Goal: Task Accomplishment & Management: Manage account settings

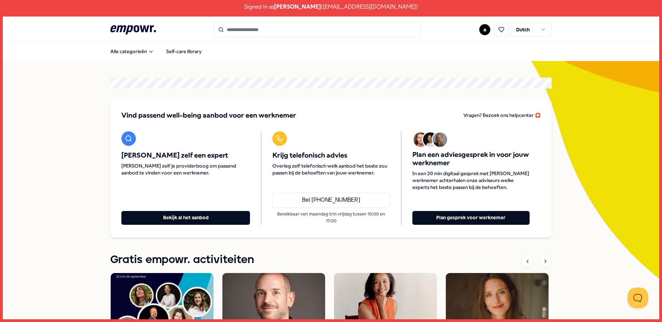
click at [304, 27] on input "Search for products, categories or subcategories" at bounding box center [317, 29] width 207 height 15
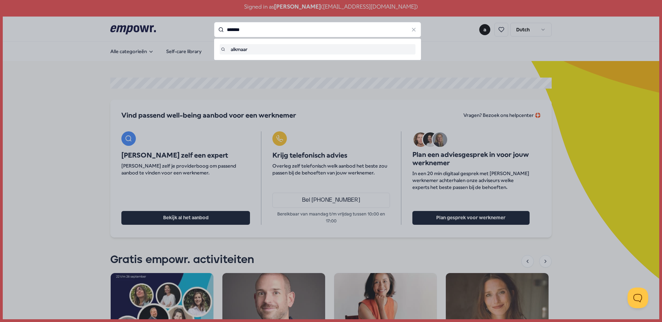
type input "*******"
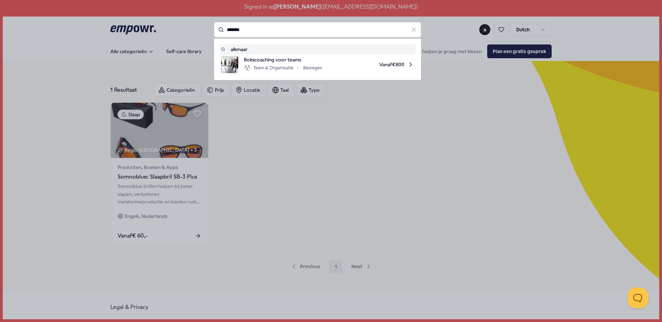
click at [254, 32] on input "*******" at bounding box center [317, 29] width 207 height 15
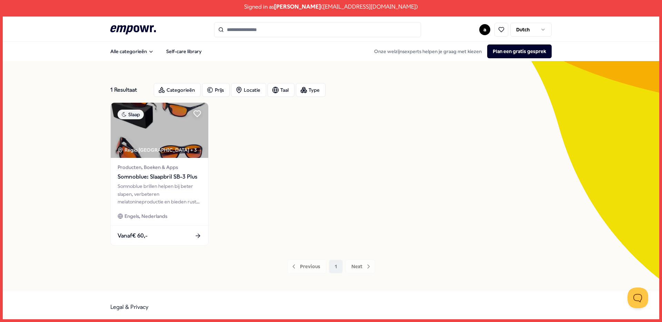
click at [355, 154] on div "Slaap Regio [GEOGRAPHIC_DATA] + 3 Producten, Boeken & Apps Somnoblue: Slaapbril…" at bounding box center [330, 173] width 441 height 143
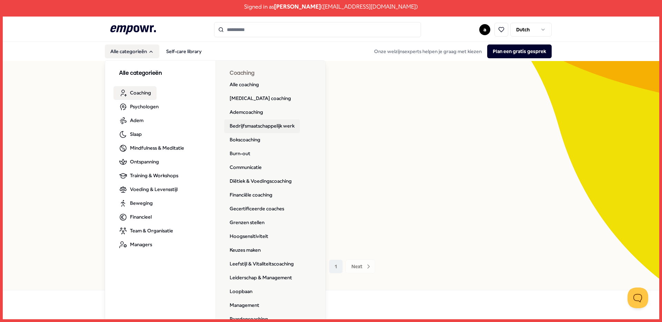
click at [254, 126] on link "Bedrijfsmaatschappelijk werk" at bounding box center [262, 126] width 76 height 14
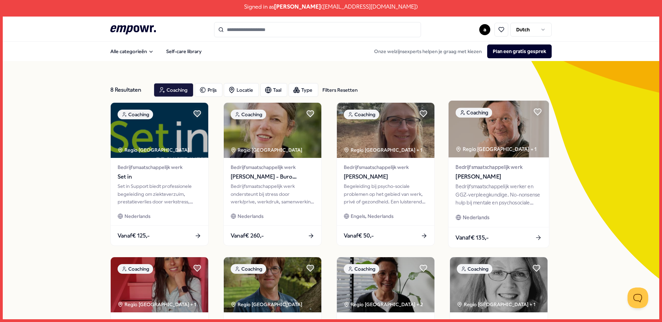
click at [477, 178] on span "[PERSON_NAME]" at bounding box center [498, 176] width 86 height 9
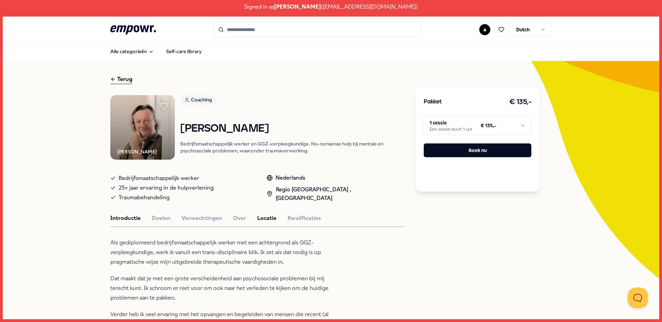
click at [258, 216] on button "Locatie" at bounding box center [266, 218] width 19 height 9
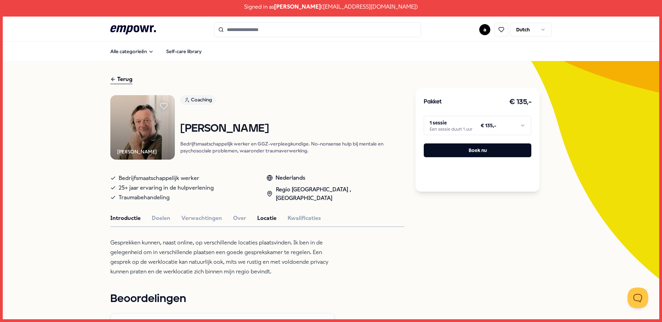
click at [115, 221] on button "Introductie" at bounding box center [125, 218] width 30 height 9
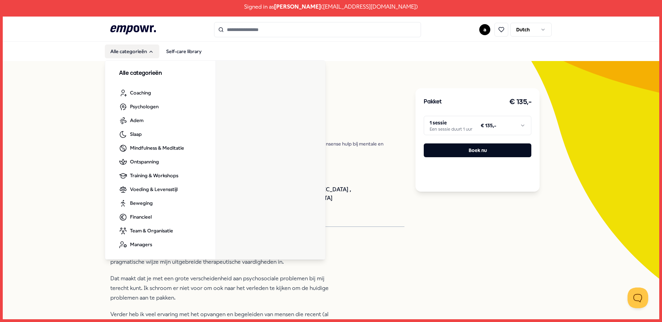
click at [134, 28] on icon ".empowr-logo_svg__cls-1{fill:#03032f}" at bounding box center [132, 29] width 45 height 13
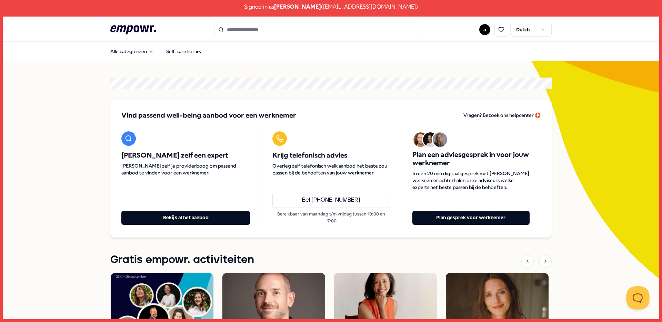
click at [628, 290] on button "Open Beacon popover" at bounding box center [636, 296] width 21 height 21
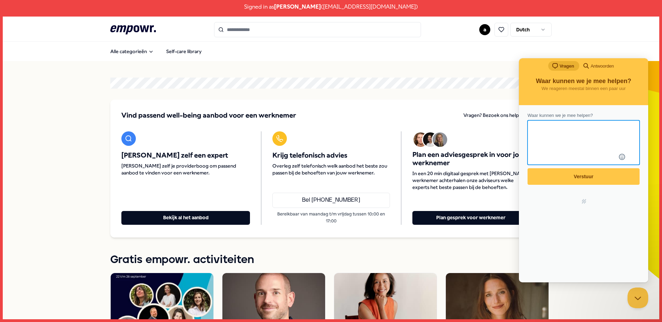
click at [597, 60] on div "chat-square Vragen search-medium Antwoorden" at bounding box center [583, 66] width 129 height 17
click at [598, 66] on span "Antwoorden" at bounding box center [601, 66] width 23 height 7
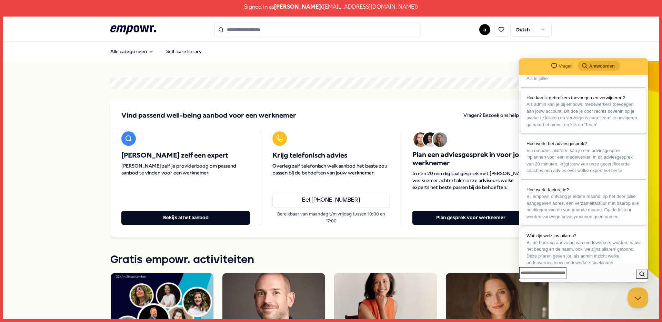
scroll to position [76, 0]
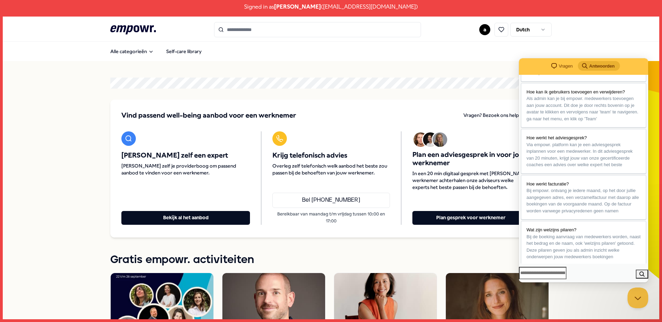
click at [562, 65] on span "Vragen" at bounding box center [565, 66] width 14 height 7
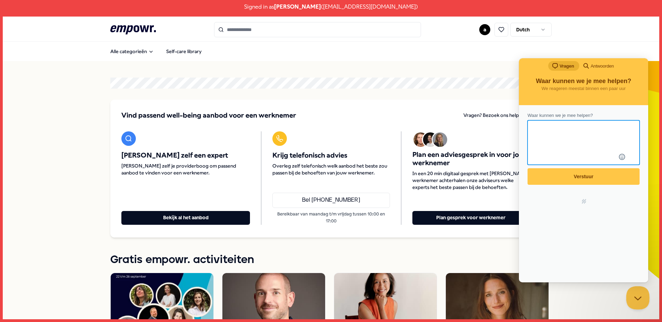
click at [634, 299] on button "Close Beacon popover" at bounding box center [636, 296] width 21 height 21
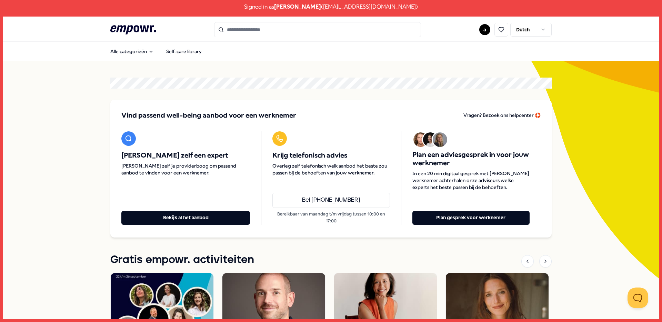
click at [190, 114] on span "Vind passend well-being aanbod voor een werknemer" at bounding box center [208, 116] width 175 height 10
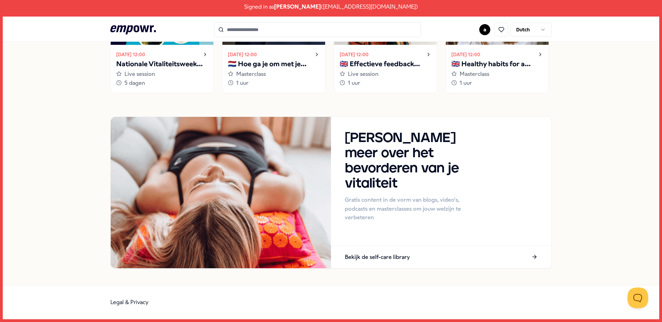
scroll to position [98, 0]
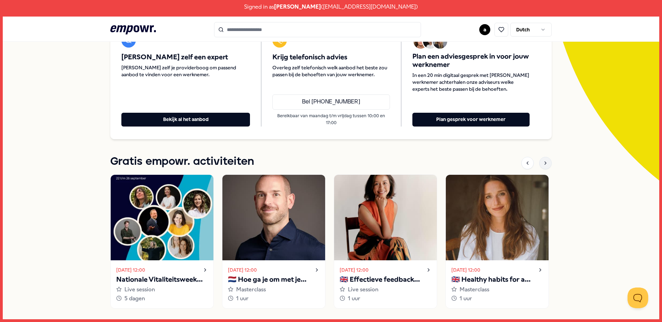
click at [542, 162] on icon at bounding box center [545, 163] width 6 height 6
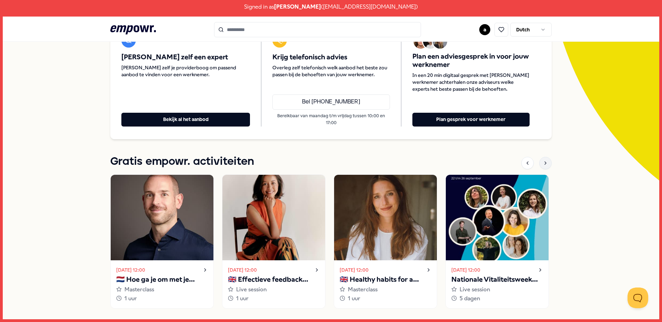
click at [542, 163] on icon at bounding box center [545, 163] width 6 height 6
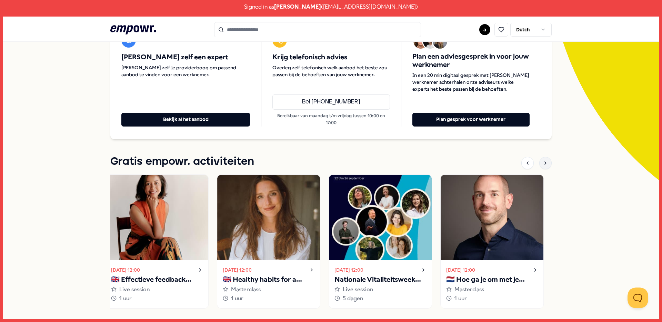
click at [542, 163] on icon at bounding box center [545, 163] width 6 height 6
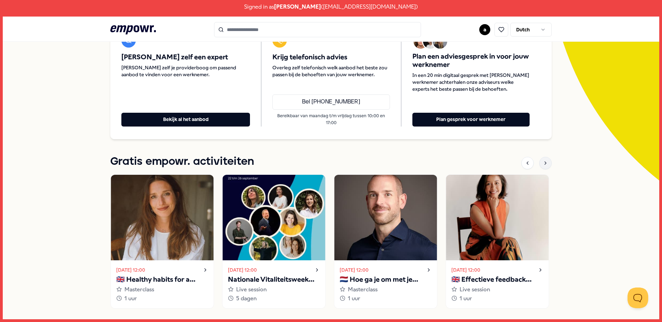
click at [542, 163] on icon at bounding box center [545, 163] width 6 height 6
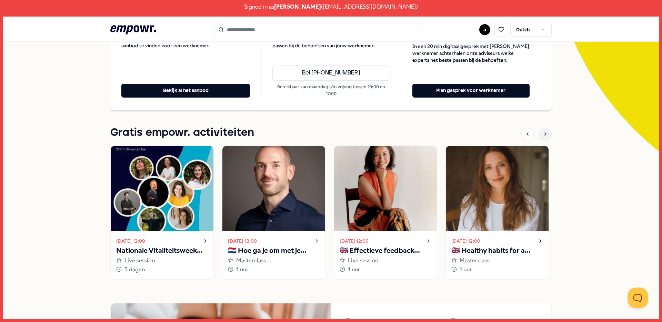
scroll to position [127, 0]
click at [176, 226] on img at bounding box center [162, 187] width 103 height 85
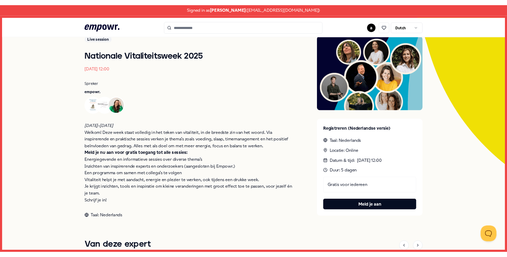
scroll to position [52, 0]
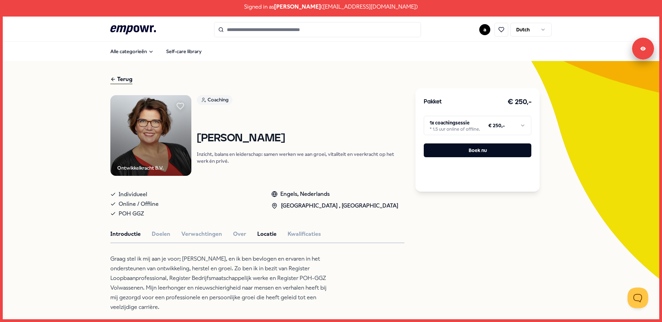
click at [266, 235] on button "Locatie" at bounding box center [266, 233] width 19 height 9
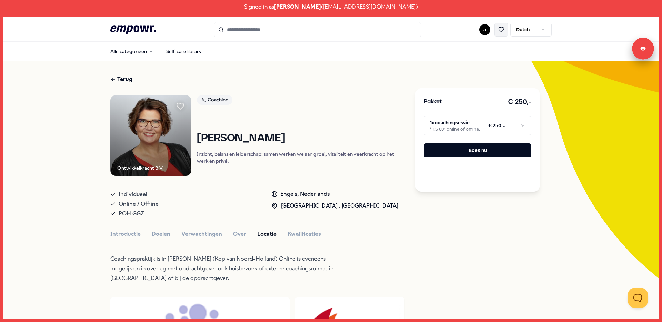
click at [498, 32] on icon at bounding box center [501, 30] width 6 height 6
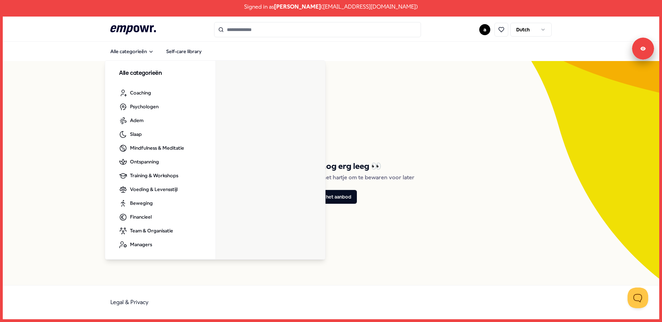
click at [128, 26] on icon at bounding box center [132, 29] width 45 height 9
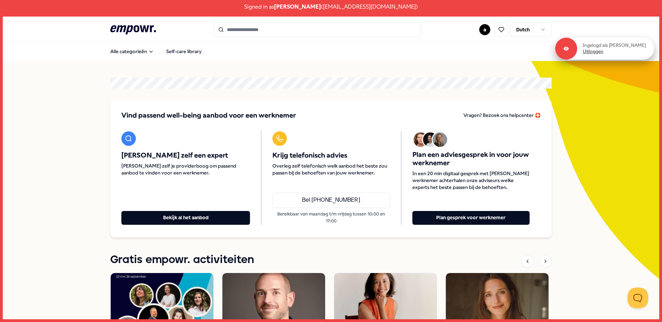
click at [602, 52] on link "Uitloggen" at bounding box center [592, 52] width 21 height 6
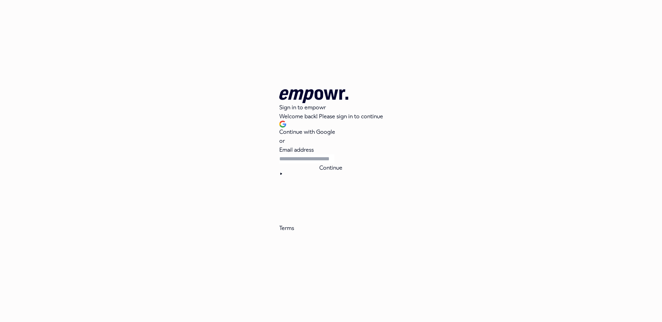
click at [315, 137] on div "Sign in to empowr Welcome back! Please sign in to continue Continue with Google…" at bounding box center [331, 156] width 104 height 134
click at [315, 136] on button "Continue with Google" at bounding box center [307, 129] width 56 height 16
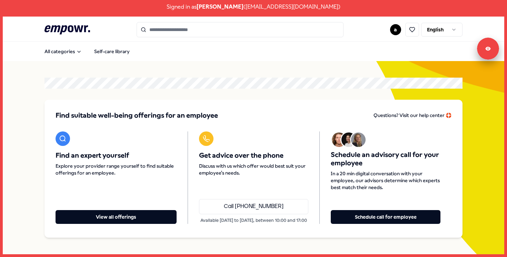
click at [436, 33] on html "Signed in as anke Vlaming ( anke.vlaming@parlan.nl ) .empowr-logo_svg__cls-1{fi…" at bounding box center [253, 128] width 507 height 257
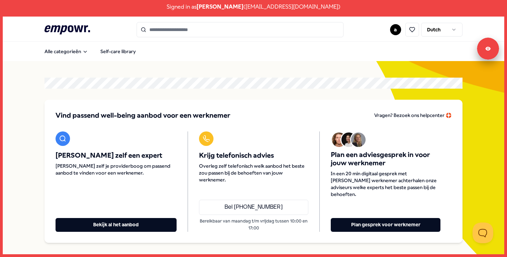
click at [332, 99] on section "Vind passend well-being aanbod voor een werknemer Vragen? Bezoek ons helpcenter…" at bounding box center [253, 160] width 418 height 165
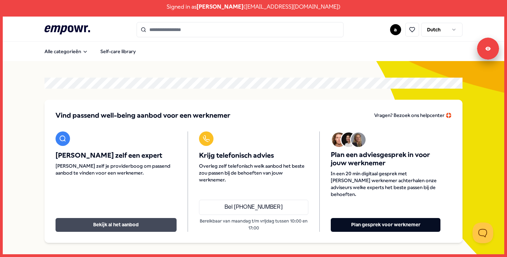
click at [113, 226] on button "Bekijk al het aanbod" at bounding box center [115, 225] width 121 height 14
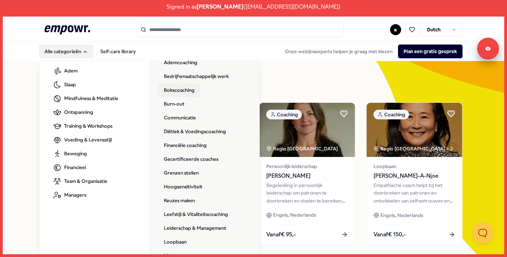
scroll to position [52, 0]
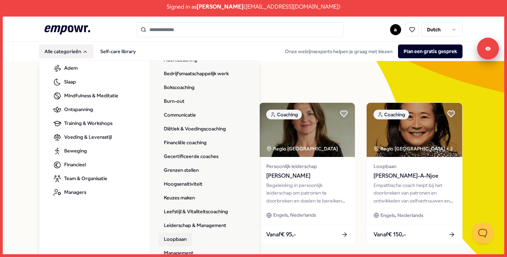
click at [177, 239] on link "Loopbaan" at bounding box center [175, 239] width 34 height 14
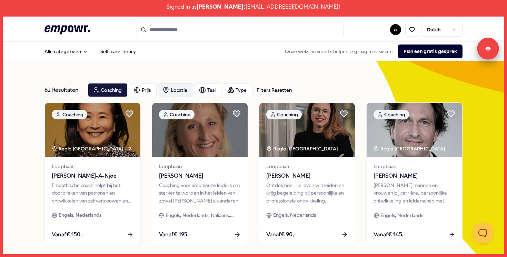
click at [184, 88] on div "Locatie" at bounding box center [175, 90] width 35 height 14
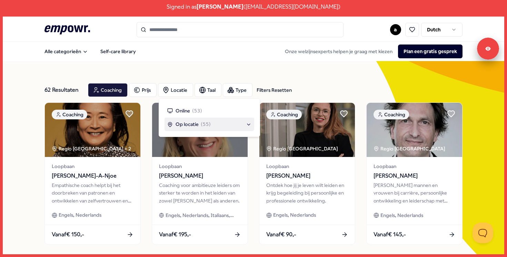
click at [183, 125] on span "Op locatie" at bounding box center [186, 124] width 23 height 8
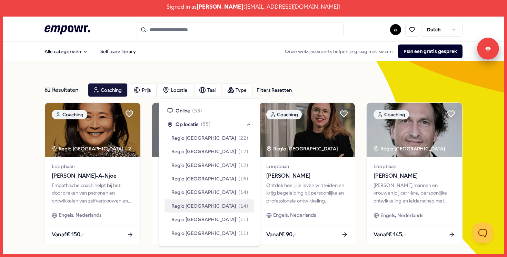
click at [195, 205] on span "Regio [GEOGRAPHIC_DATA]" at bounding box center [203, 206] width 65 height 8
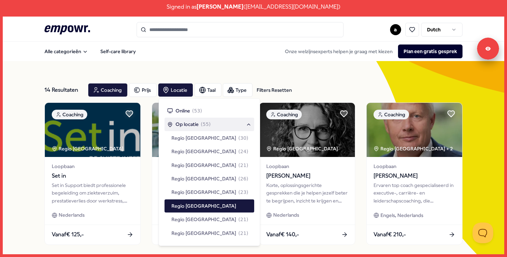
click at [218, 60] on nav "Alle categorieën Self-care library Onze welzijnsexperts helpen je graag met kie…" at bounding box center [253, 51] width 501 height 19
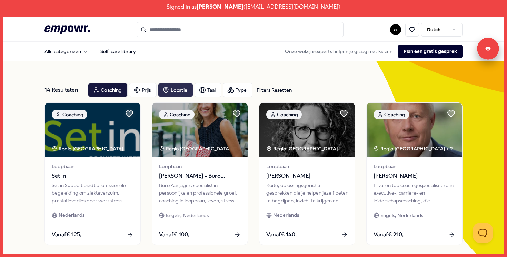
click at [183, 90] on div "Locatie" at bounding box center [175, 90] width 35 height 14
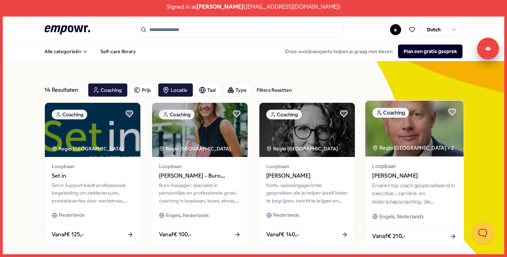
click at [420, 135] on img at bounding box center [414, 128] width 98 height 55
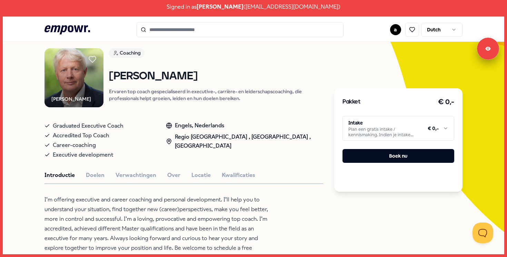
scroll to position [53, 0]
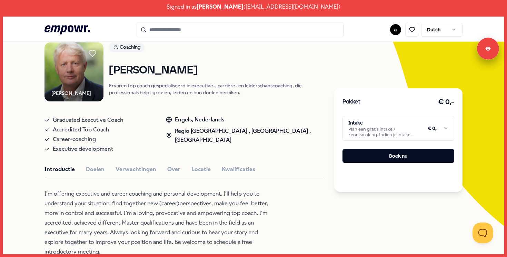
click at [432, 128] on html "Signed in as anke Vlaming ( anke.vlaming@parlan.nl ) .empowr-logo_svg__cls-1{fi…" at bounding box center [253, 128] width 507 height 257
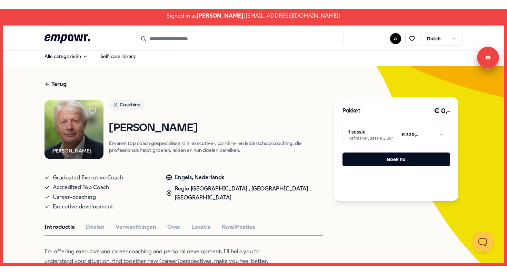
scroll to position [0, 0]
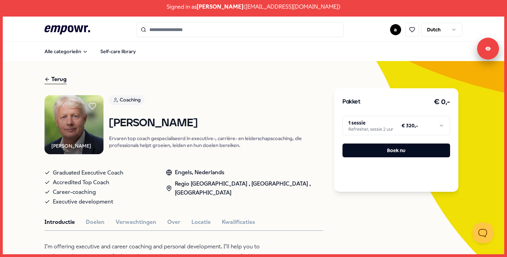
click at [61, 26] on icon ".empowr-logo_svg__cls-1{fill:#03032f}" at bounding box center [66, 29] width 45 height 13
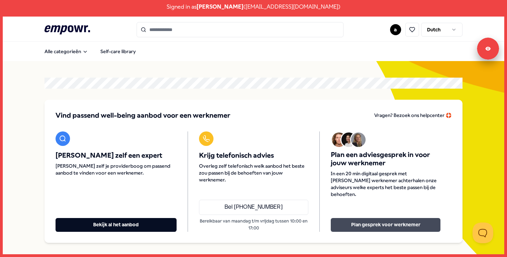
click at [351, 222] on button "Plan gesprek voor werknemer" at bounding box center [385, 225] width 110 height 14
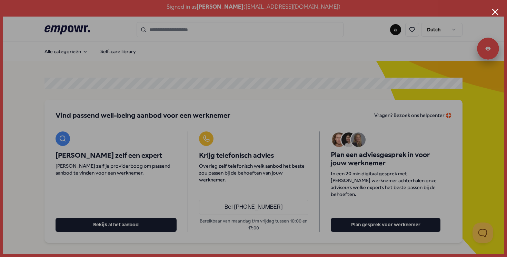
click at [494, 9] on button "Close modal" at bounding box center [494, 12] width 7 height 7
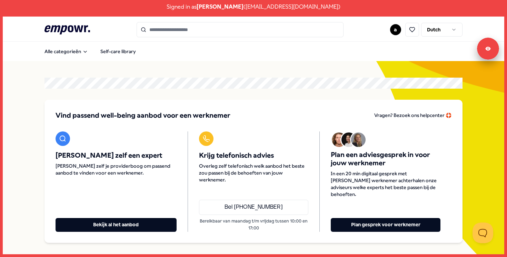
click at [394, 31] on html "Signed in as anke Vlaming ( anke.vlaming@parlan.nl ) .empowr-logo_svg__cls-1{fi…" at bounding box center [253, 128] width 507 height 257
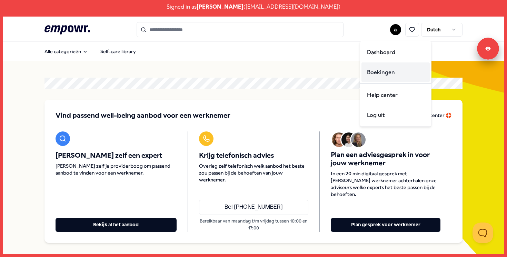
click at [371, 73] on div "Boekingen" at bounding box center [395, 72] width 68 height 20
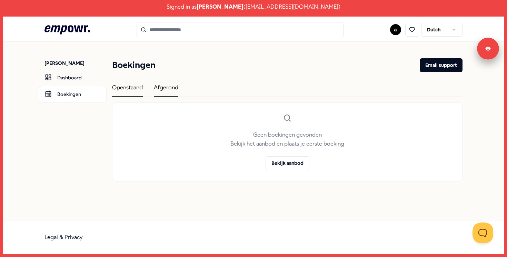
click at [168, 91] on div "Afgerond" at bounding box center [166, 89] width 24 height 13
click at [140, 92] on div "Openstaand" at bounding box center [127, 89] width 31 height 13
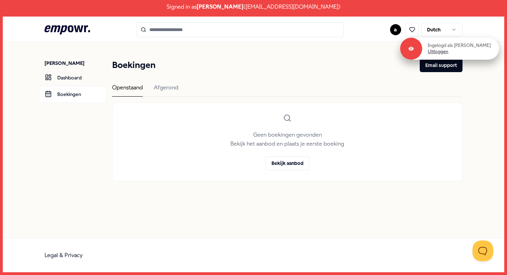
click at [441, 54] on link "Uitloggen" at bounding box center [437, 52] width 21 height 6
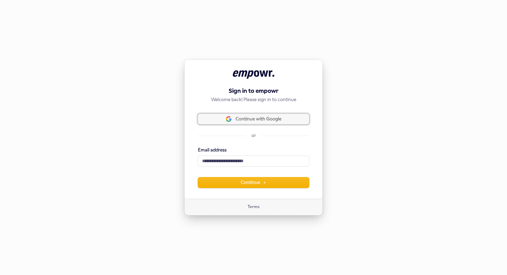
click at [266, 121] on span "Continue with Google" at bounding box center [258, 119] width 46 height 6
